Goal: Task Accomplishment & Management: Manage account settings

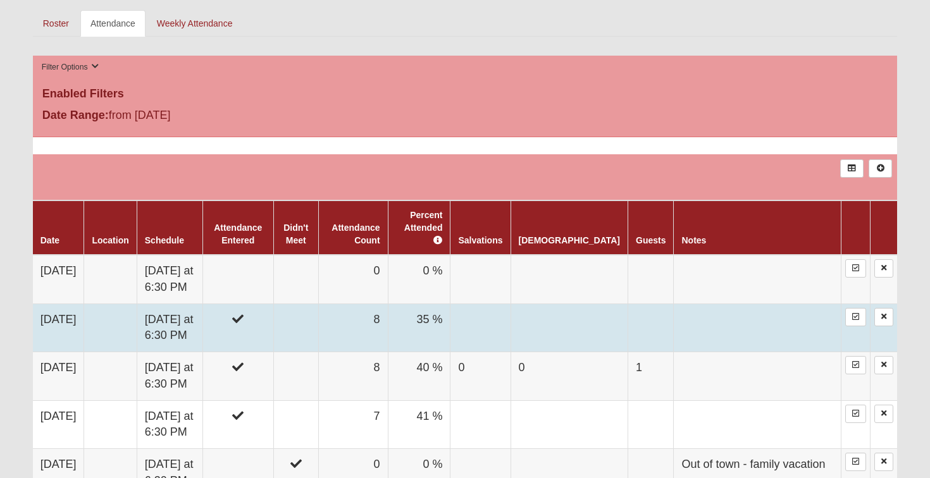
scroll to position [594, 0]
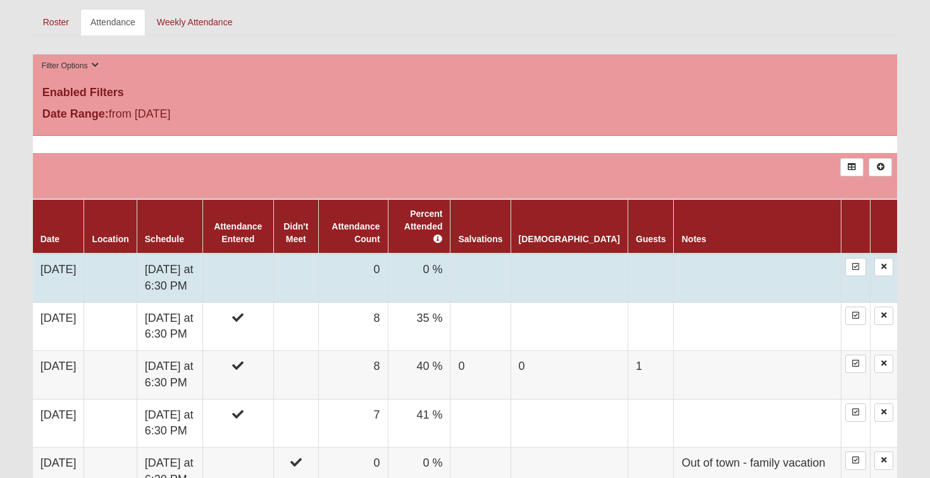
click at [273, 271] on td at bounding box center [237, 278] width 71 height 49
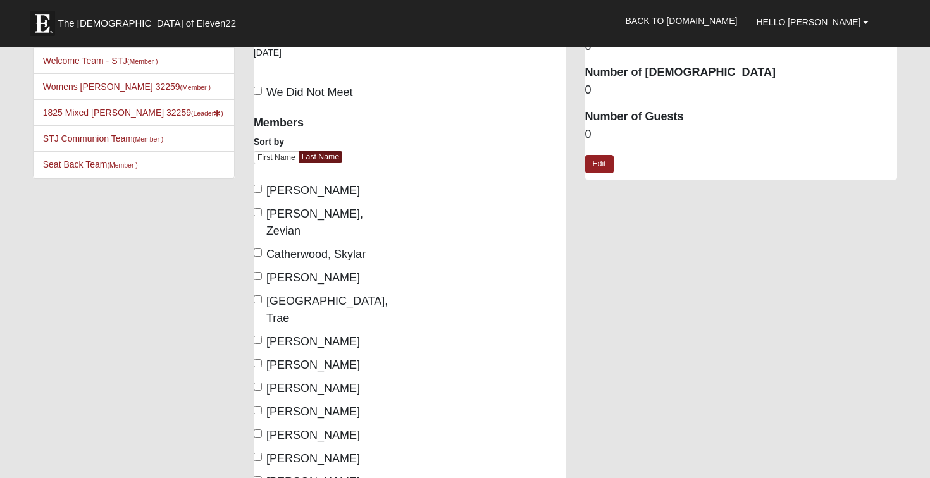
scroll to position [55, 0]
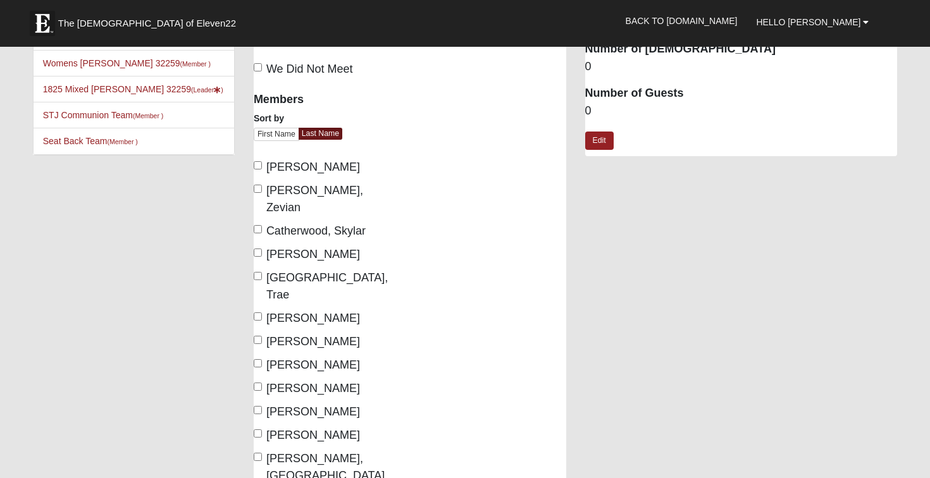
click at [259, 272] on input "England, Trae" at bounding box center [258, 276] width 8 height 8
checkbox input "true"
click at [256, 359] on input "Jackson, Cruz" at bounding box center [258, 363] width 8 height 8
checkbox input "true"
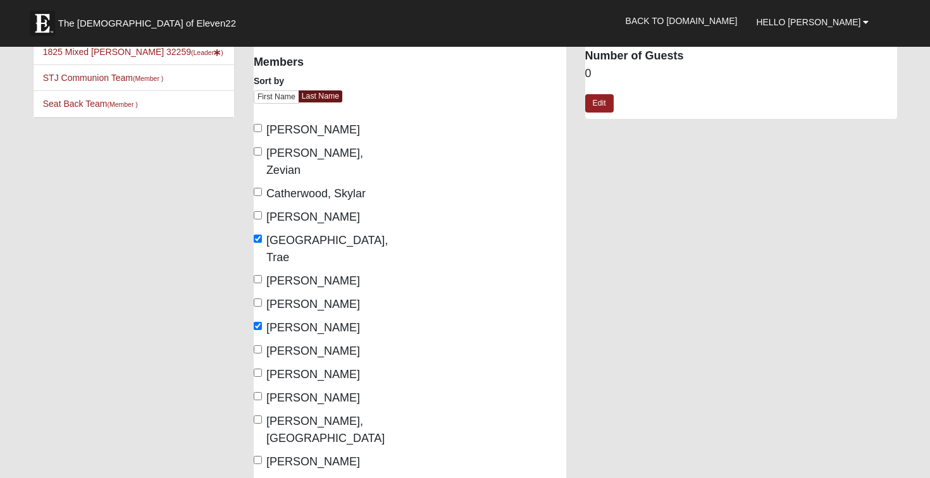
scroll to position [96, 0]
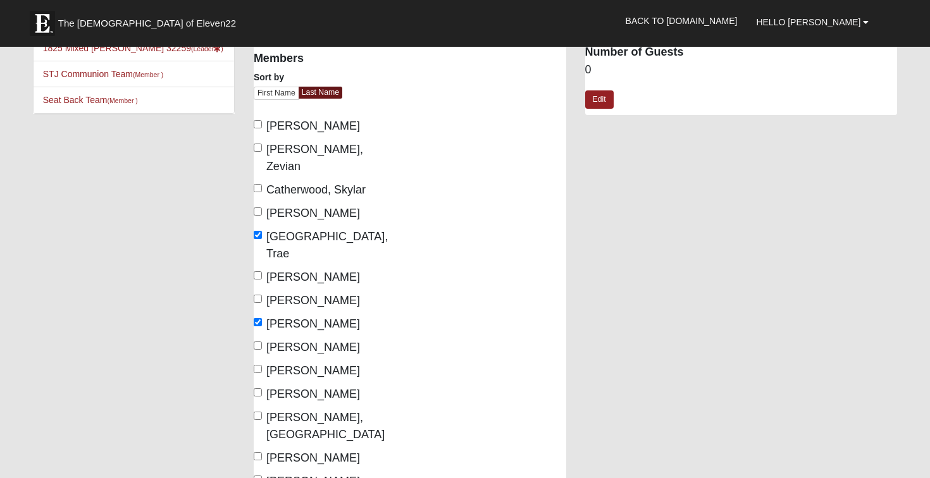
click at [257, 388] on input "Lokey, Kathy" at bounding box center [258, 392] width 8 height 8
checkbox input "true"
click at [259, 412] on input "Lokey, Madison" at bounding box center [258, 416] width 8 height 8
checkbox input "true"
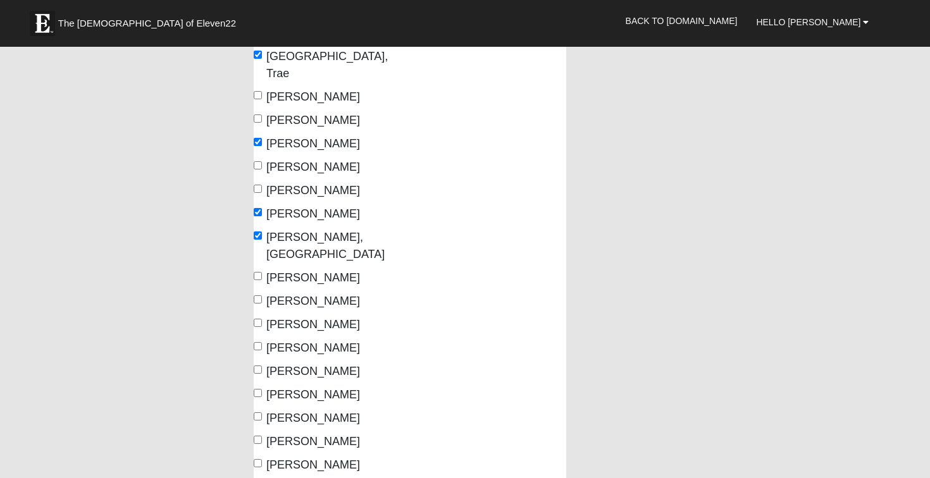
scroll to position [292, 0]
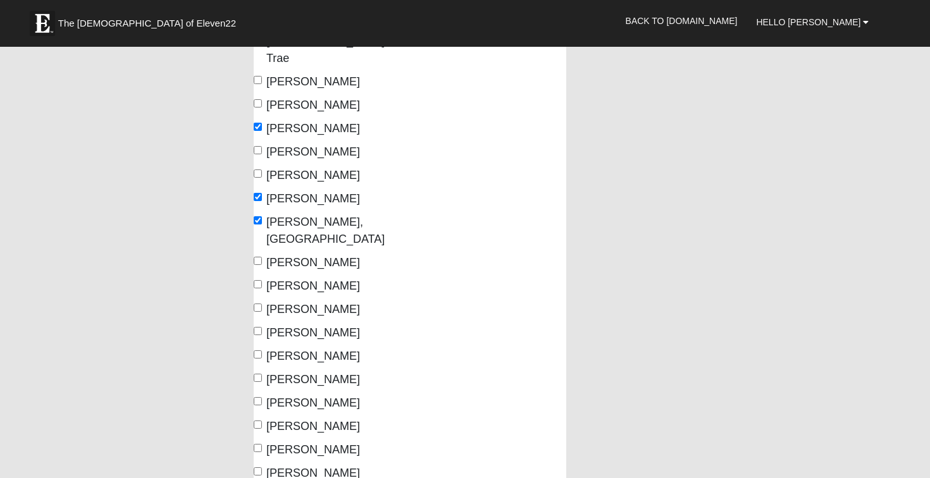
click at [256, 374] on input "Richardson, Kayla" at bounding box center [258, 378] width 8 height 8
checkbox input "true"
click at [259, 421] on input "Sparks, Kelsey" at bounding box center [258, 425] width 8 height 8
checkbox input "true"
click at [257, 444] on input "Walsh, Hallie" at bounding box center [258, 448] width 8 height 8
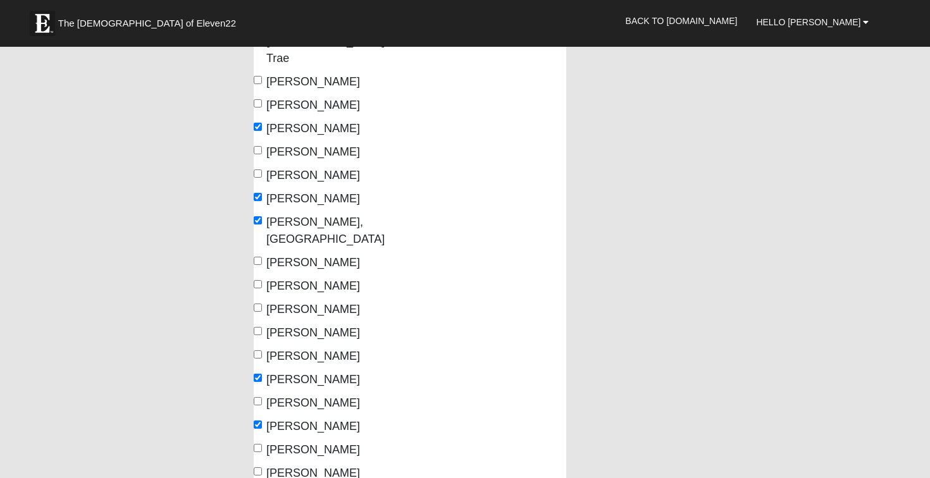
checkbox input "true"
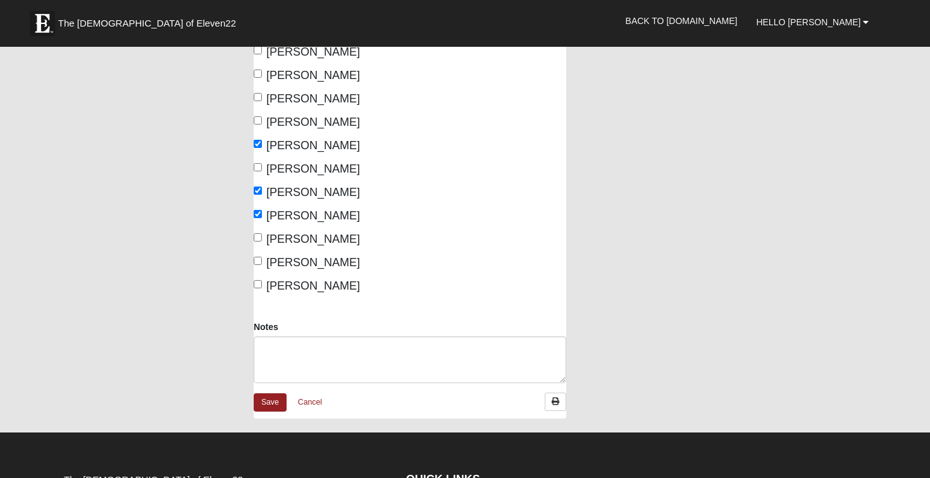
scroll to position [549, 0]
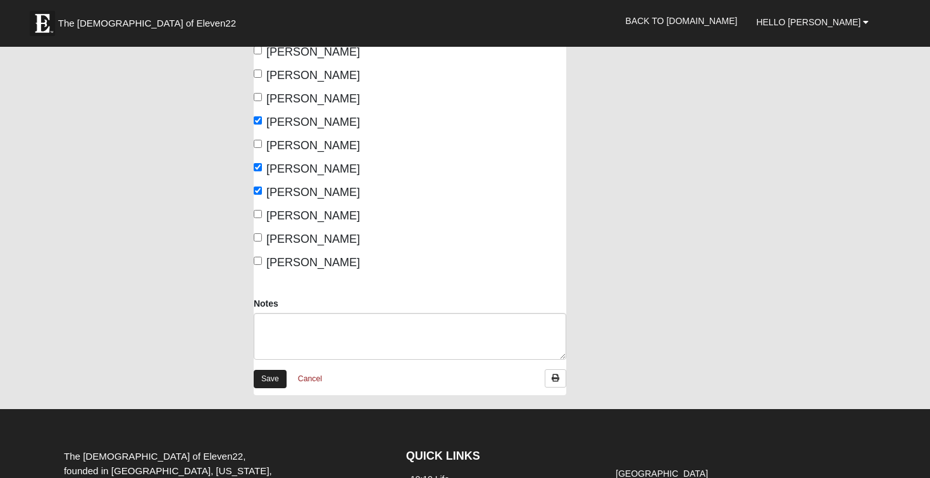
click at [273, 370] on link "Save" at bounding box center [270, 379] width 33 height 18
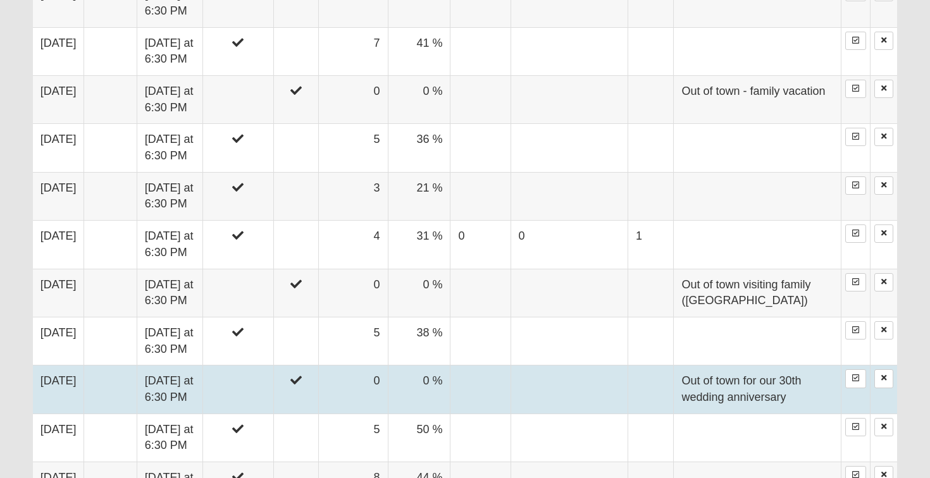
scroll to position [960, 0]
